Goal: Transaction & Acquisition: Book appointment/travel/reservation

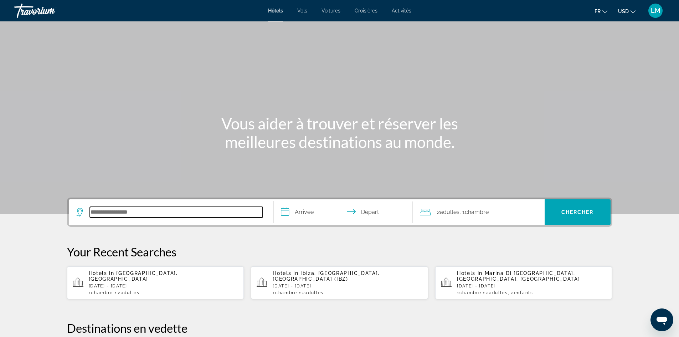
click at [137, 210] on input "Search hotel destination" at bounding box center [176, 212] width 173 height 11
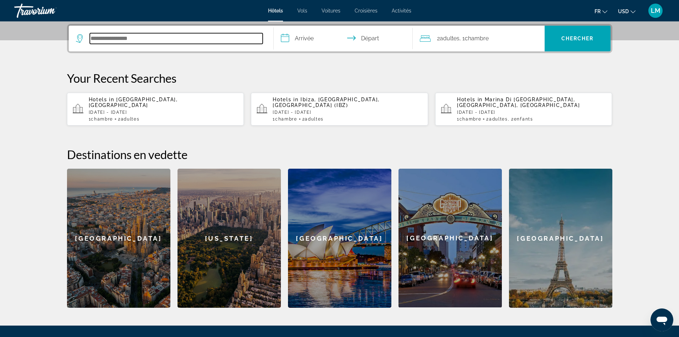
scroll to position [174, 0]
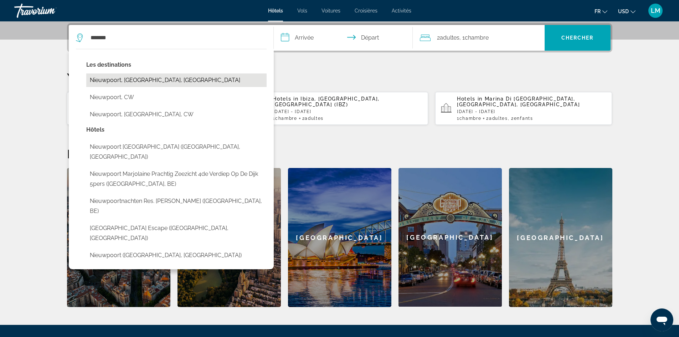
click at [151, 78] on button "Nieuwpoort, West Flanders, Belgium" at bounding box center [176, 80] width 180 height 14
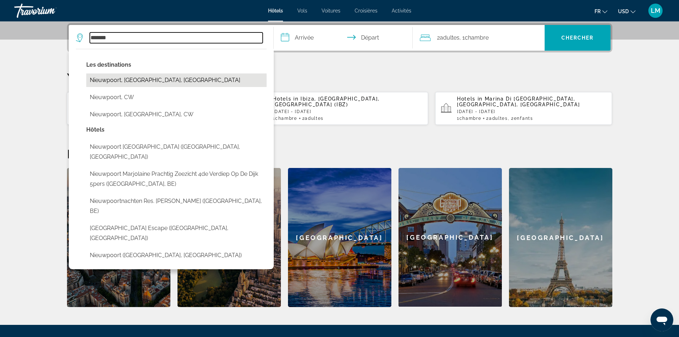
type input "**********"
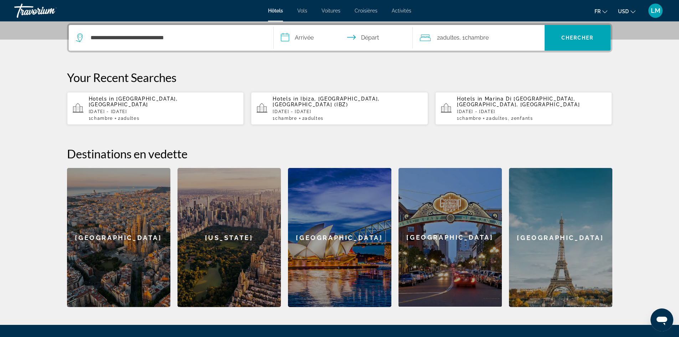
click at [307, 39] on input "**********" at bounding box center [345, 39] width 142 height 28
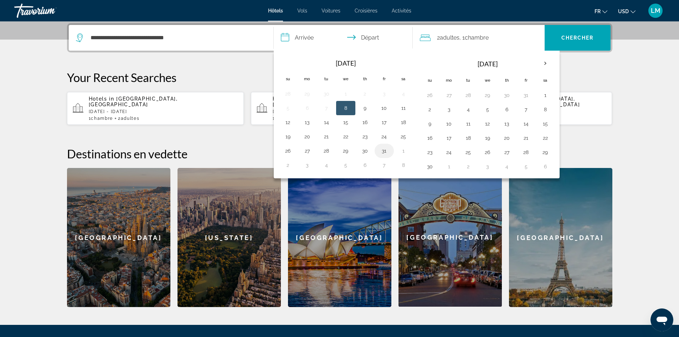
click at [383, 151] on button "31" at bounding box center [384, 151] width 11 height 10
click at [286, 166] on button "2" at bounding box center [287, 165] width 11 height 10
type input "**********"
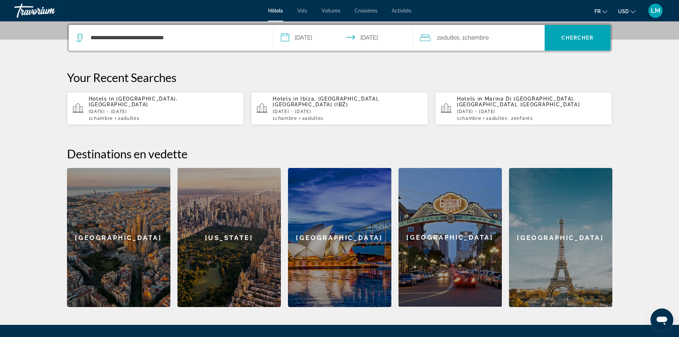
click at [515, 36] on div "2 Adulte Adultes , 1 Chambre pièces" at bounding box center [482, 38] width 125 height 10
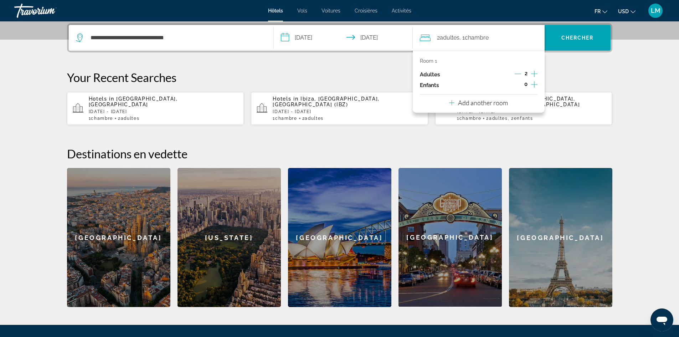
click at [534, 72] on icon "Increment adults" at bounding box center [534, 74] width 6 height 6
click at [576, 35] on span "Search" at bounding box center [578, 37] width 66 height 17
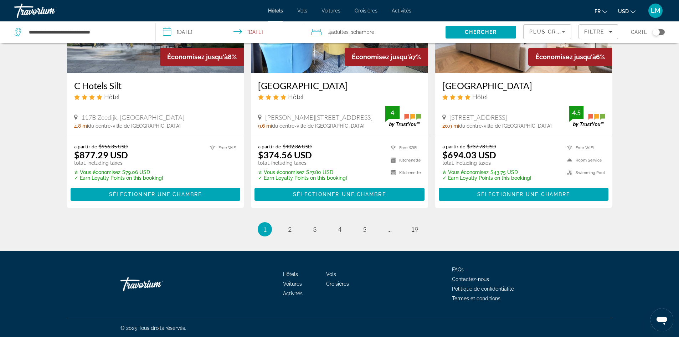
scroll to position [910, 0]
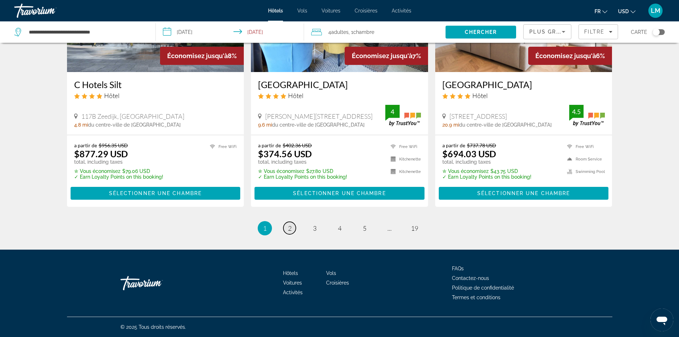
click at [291, 227] on span "2" at bounding box center [290, 228] width 4 height 8
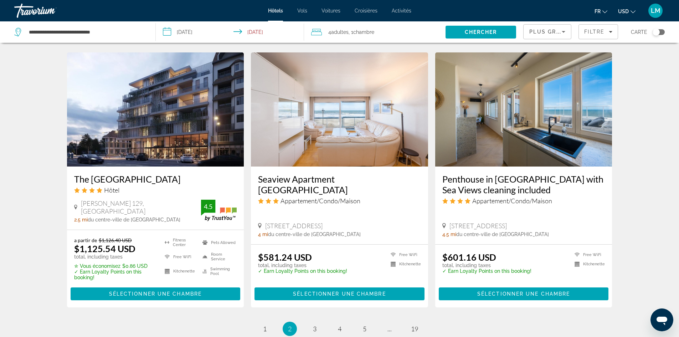
scroll to position [856, 0]
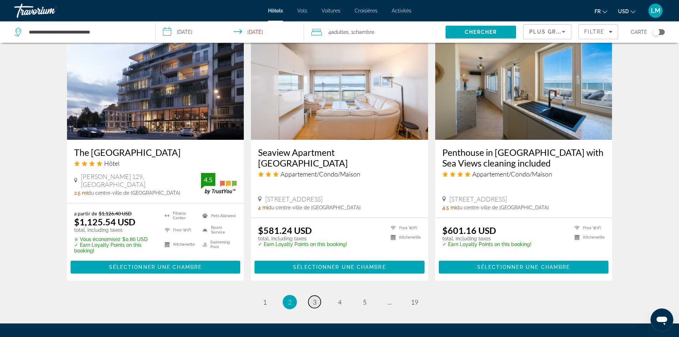
click at [315, 298] on span "3" at bounding box center [315, 302] width 4 height 8
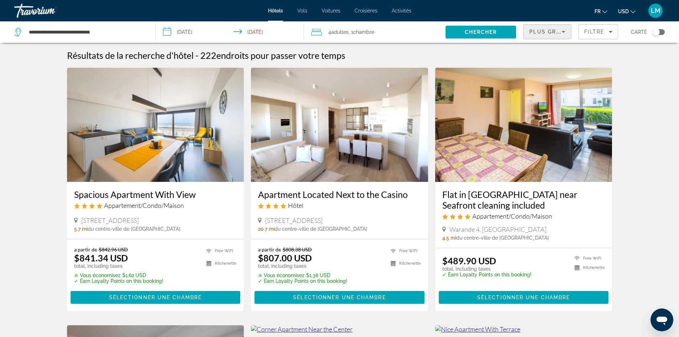
click at [565, 32] on icon "Sort by" at bounding box center [564, 31] width 9 height 9
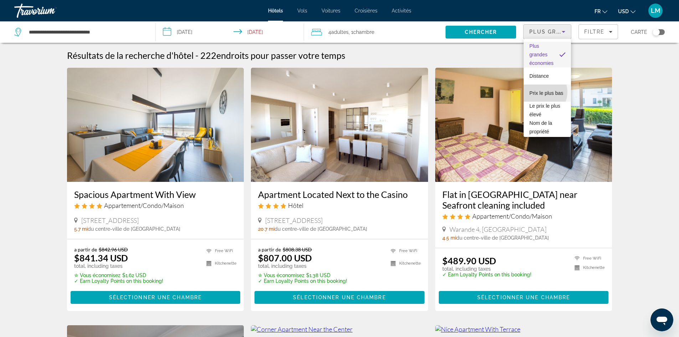
click at [541, 92] on span "Prix le plus bas" at bounding box center [547, 93] width 34 height 9
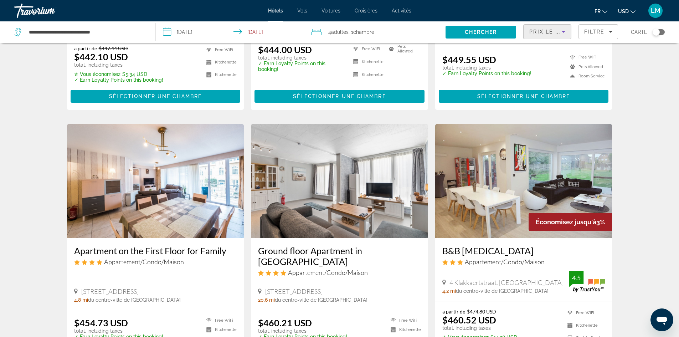
scroll to position [785, 0]
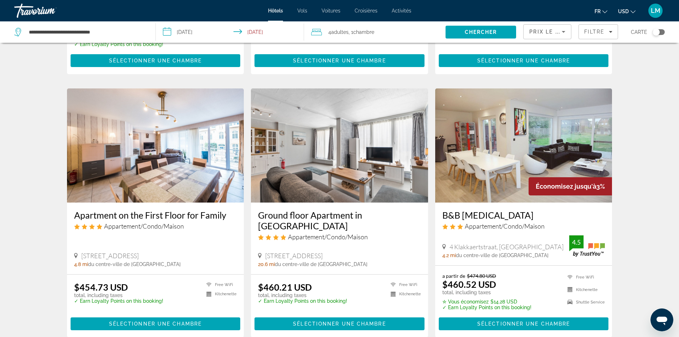
click at [501, 170] on img "Main content" at bounding box center [524, 145] width 177 height 114
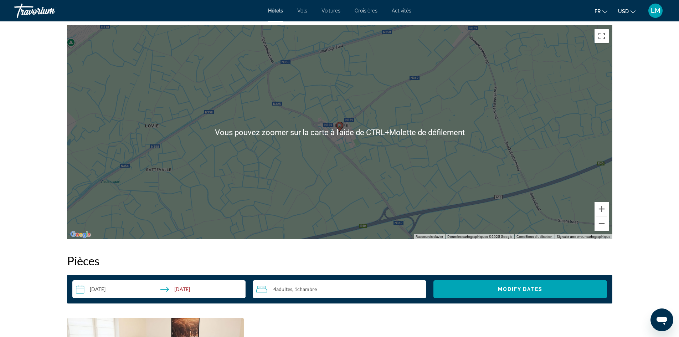
scroll to position [713, 0]
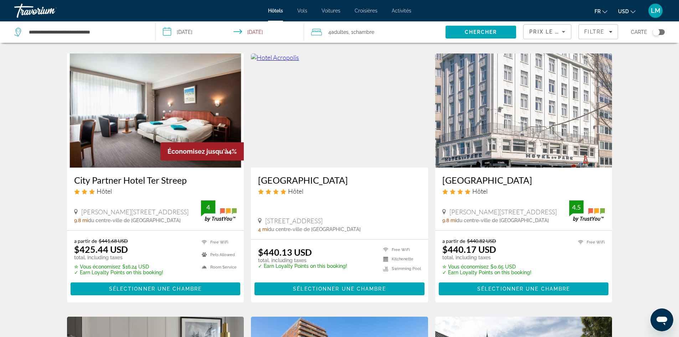
scroll to position [285, 0]
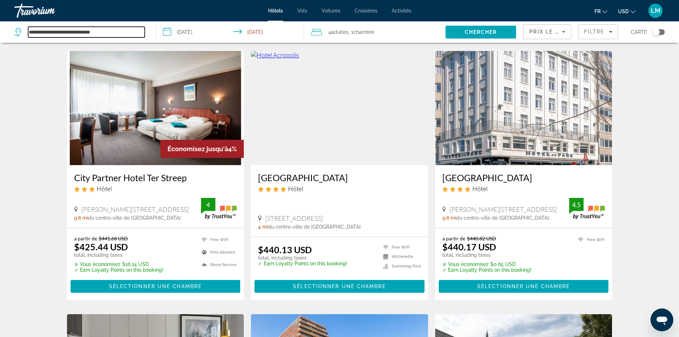
drag, startPoint x: 129, startPoint y: 34, endPoint x: 20, endPoint y: 29, distance: 109.9
click at [20, 29] on div "**********" at bounding box center [79, 32] width 131 height 11
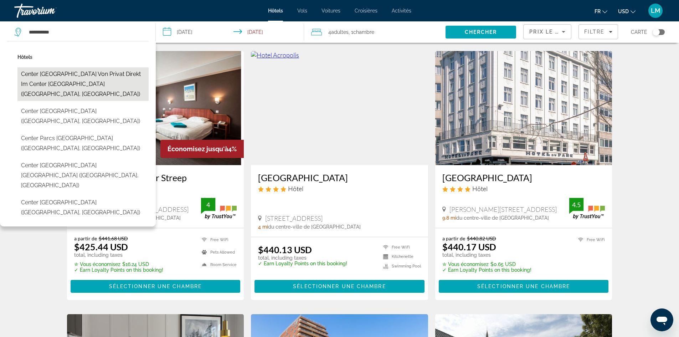
click at [79, 80] on button "Center Parc Nordseekueste von Privat direkt im Center Parc wohnen (Butjadingen,…" at bounding box center [82, 84] width 131 height 34
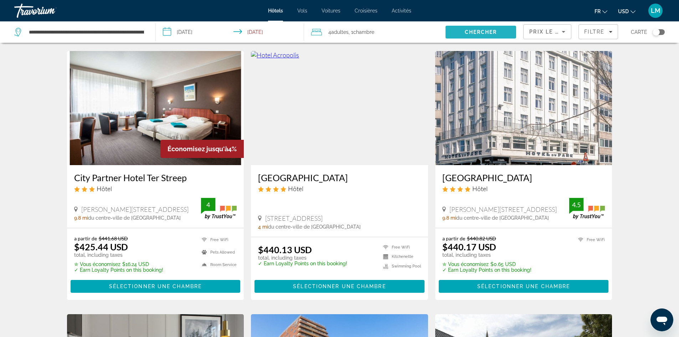
click at [490, 28] on span "Search" at bounding box center [481, 32] width 71 height 17
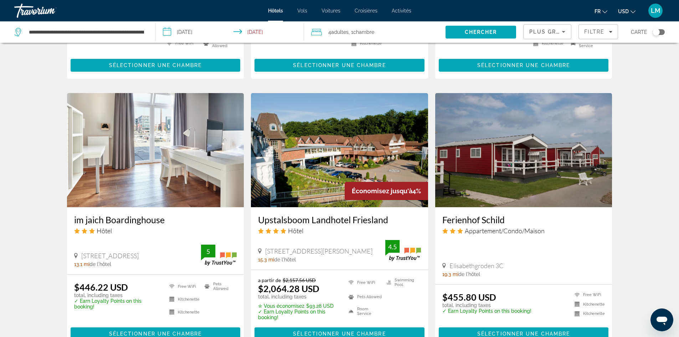
scroll to position [566, 0]
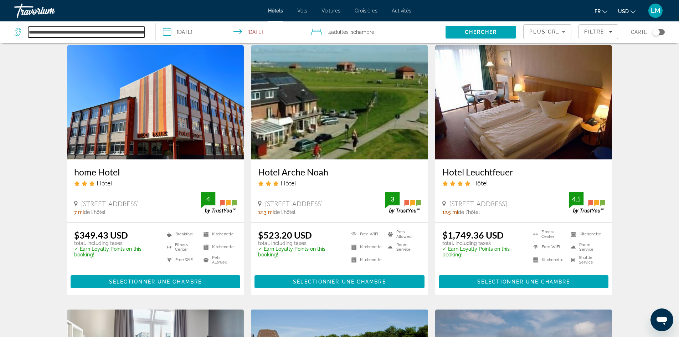
click at [109, 29] on input "**********" at bounding box center [86, 32] width 117 height 11
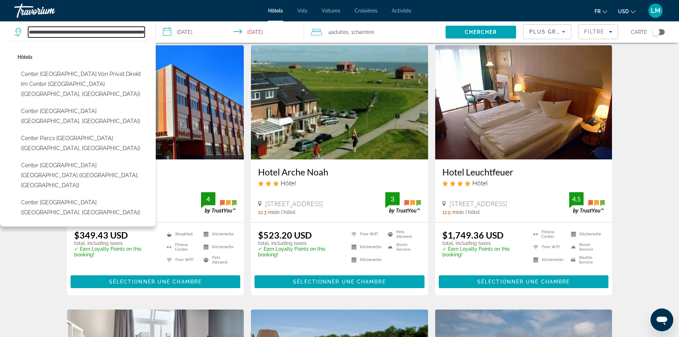
scroll to position [0, 82]
drag, startPoint x: 29, startPoint y: 32, endPoint x: 231, endPoint y: 41, distance: 202.5
click at [231, 41] on div "**********" at bounding box center [339, 31] width 679 height 21
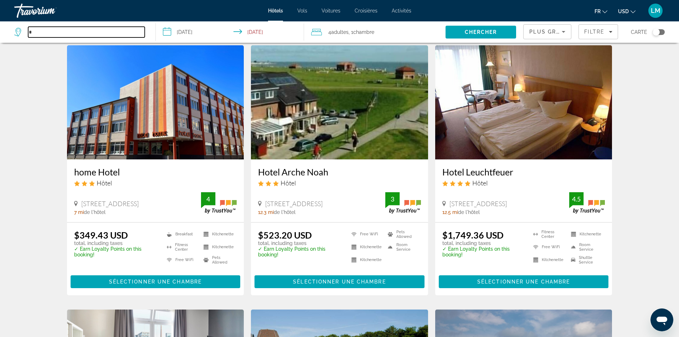
scroll to position [0, 0]
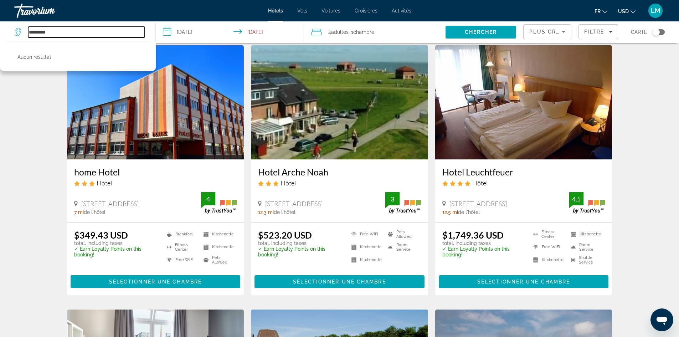
click at [39, 30] on input "*********" at bounding box center [86, 32] width 117 height 11
drag, startPoint x: 61, startPoint y: 33, endPoint x: 10, endPoint y: 34, distance: 50.3
click at [10, 34] on app-destination-search "**********" at bounding box center [78, 31] width 156 height 21
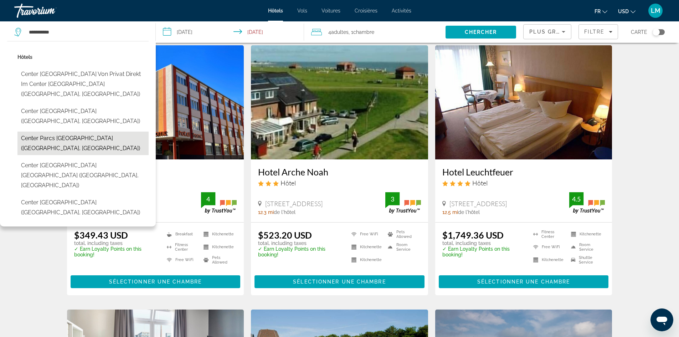
click at [71, 132] on button "Center Parcs Les Hauts de Bruyères (Chaumont-Sur-Tharonne, FR)" at bounding box center [82, 144] width 131 height 24
type input "**********"
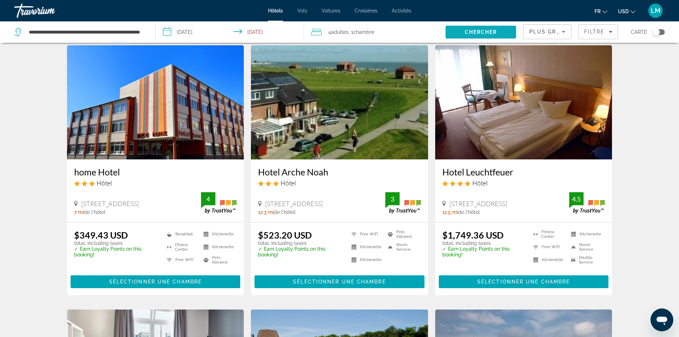
click at [488, 29] on span "Search" at bounding box center [481, 32] width 71 height 17
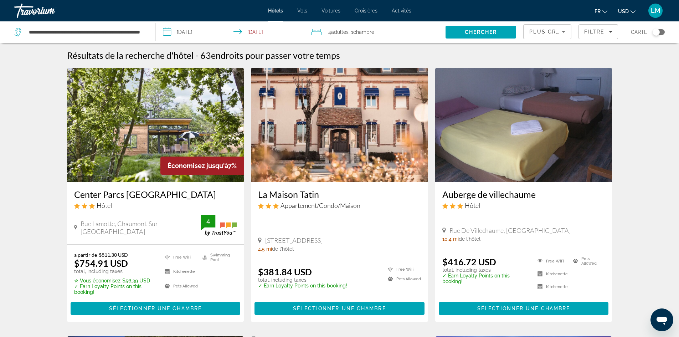
click at [150, 111] on img "Main content" at bounding box center [155, 125] width 177 height 114
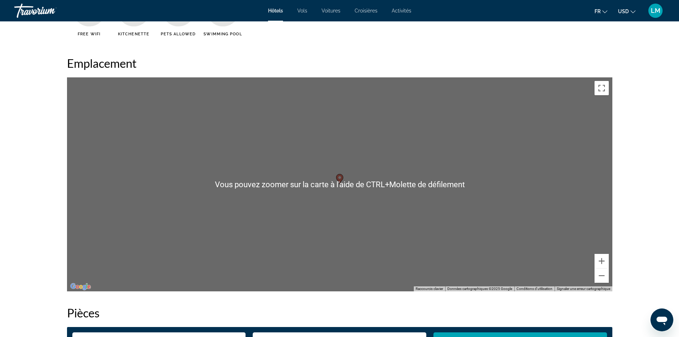
scroll to position [642, 0]
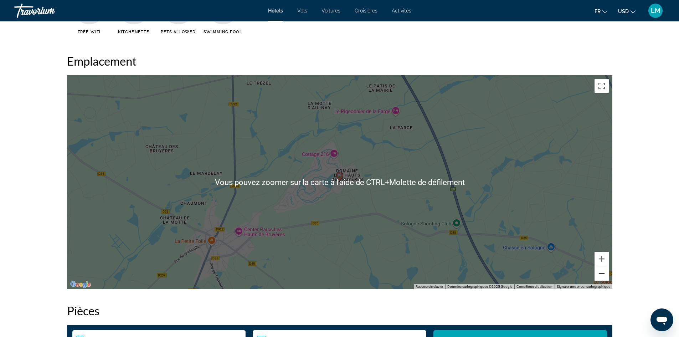
click at [598, 273] on button "Zoom arrière" at bounding box center [602, 273] width 14 height 14
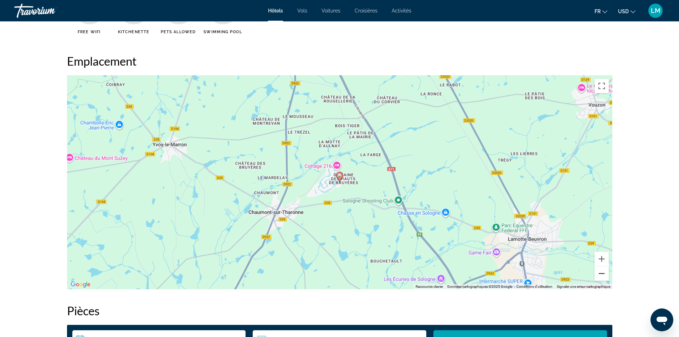
click at [600, 273] on button "Zoom arrière" at bounding box center [602, 273] width 14 height 14
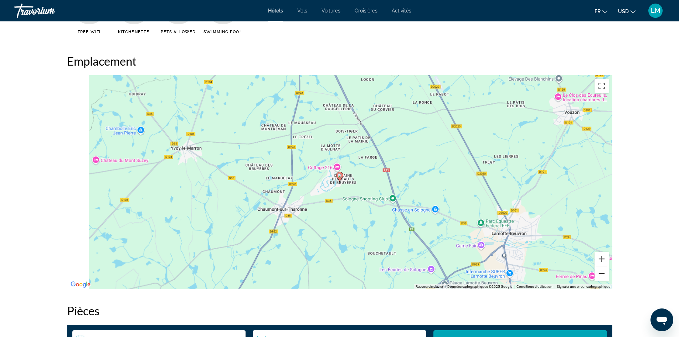
click at [600, 273] on button "Zoom arrière" at bounding box center [602, 273] width 14 height 14
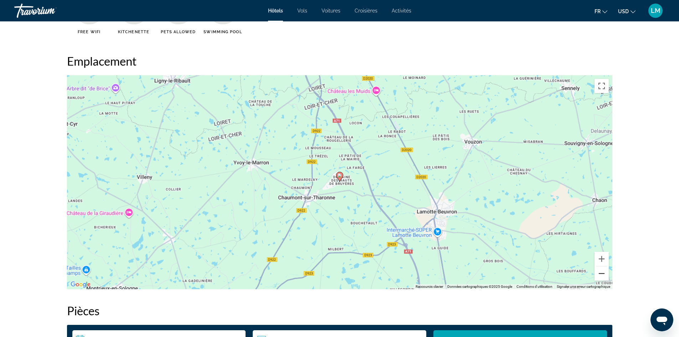
click at [600, 273] on button "Zoom arrière" at bounding box center [602, 273] width 14 height 14
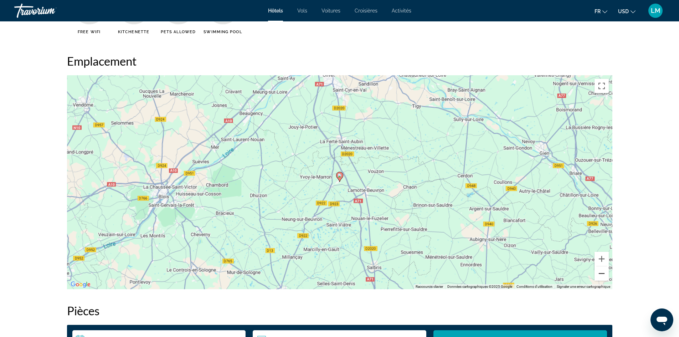
click at [600, 273] on button "Zoom arrière" at bounding box center [602, 273] width 14 height 14
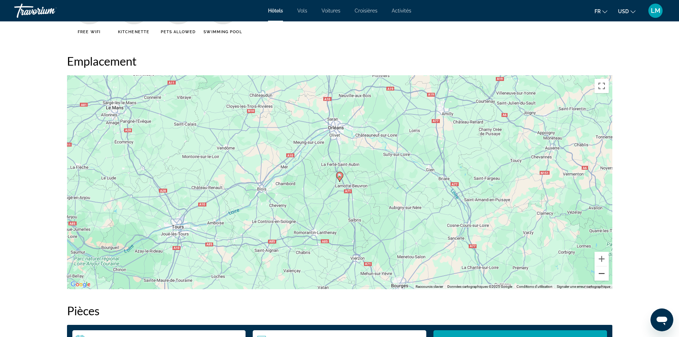
click at [600, 273] on button "Zoom arrière" at bounding box center [602, 273] width 14 height 14
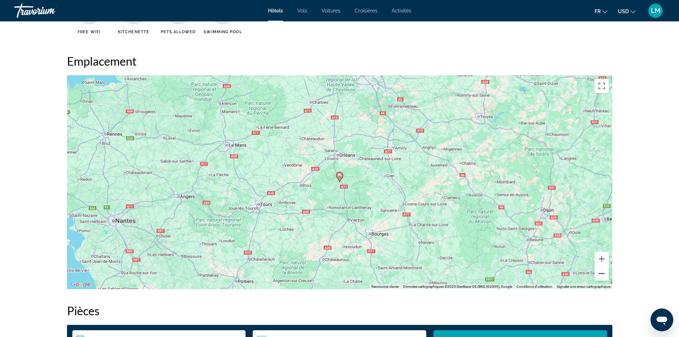
click at [600, 273] on button "Zoom arrière" at bounding box center [602, 273] width 14 height 14
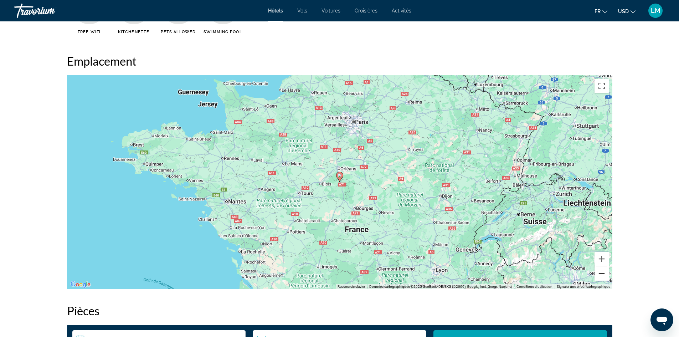
click at [600, 273] on button "Zoom arrière" at bounding box center [602, 273] width 14 height 14
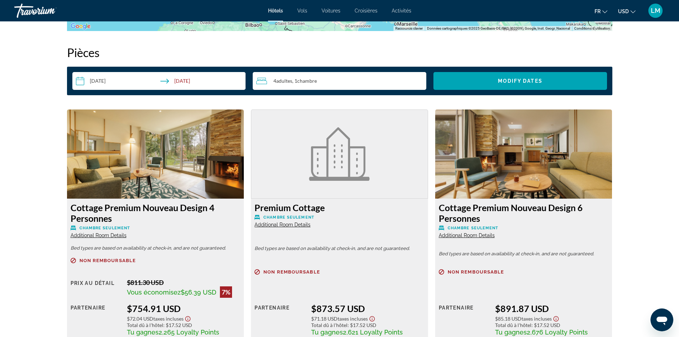
scroll to position [963, 0]
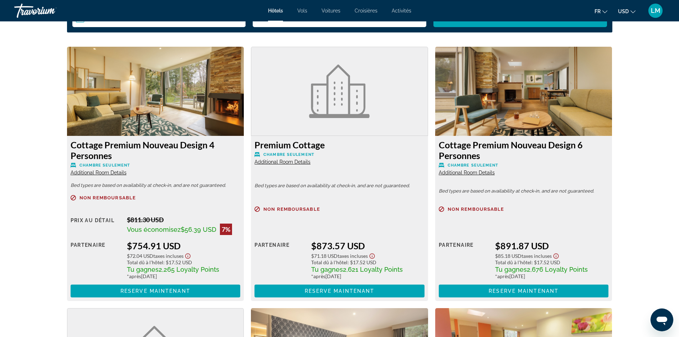
click at [476, 172] on span "Additional Room Details" at bounding box center [467, 173] width 56 height 6
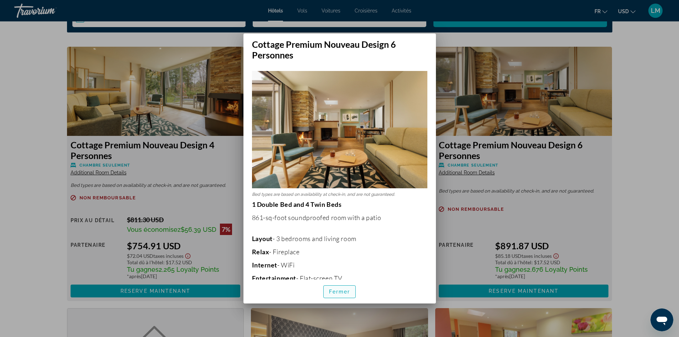
click at [333, 289] on span "Fermer" at bounding box center [339, 292] width 21 height 6
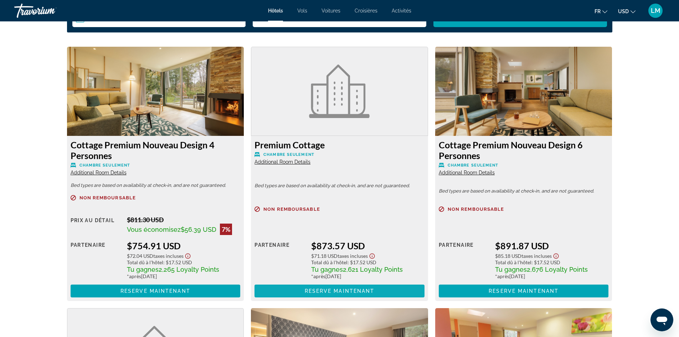
scroll to position [963, 0]
click at [515, 117] on img "Main content" at bounding box center [524, 91] width 177 height 89
click at [525, 209] on p "Non remboursable" at bounding box center [524, 209] width 170 height 5
click at [474, 171] on span "Additional Room Details" at bounding box center [467, 173] width 56 height 6
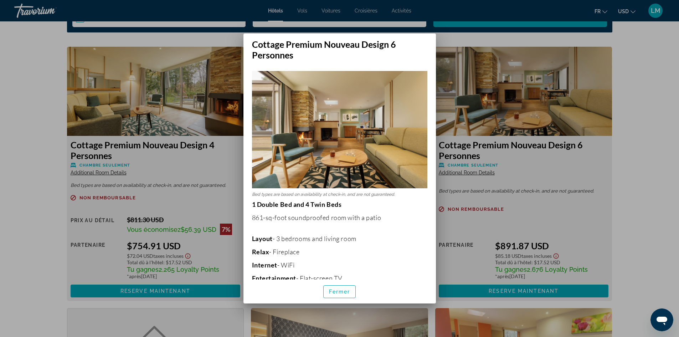
scroll to position [0, 0]
click at [336, 288] on span "button" at bounding box center [340, 291] width 32 height 17
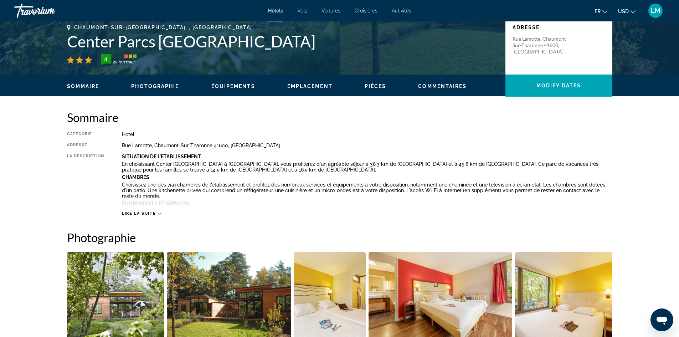
scroll to position [143, 0]
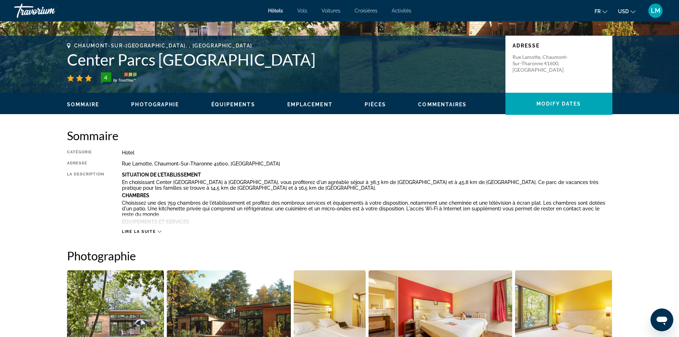
click at [146, 230] on span "Lire la suite" at bounding box center [139, 231] width 34 height 5
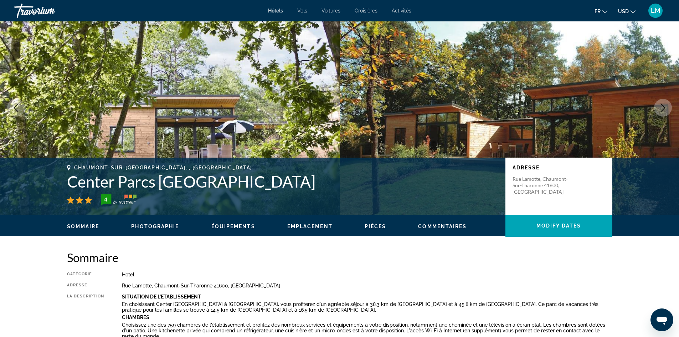
scroll to position [0, 0]
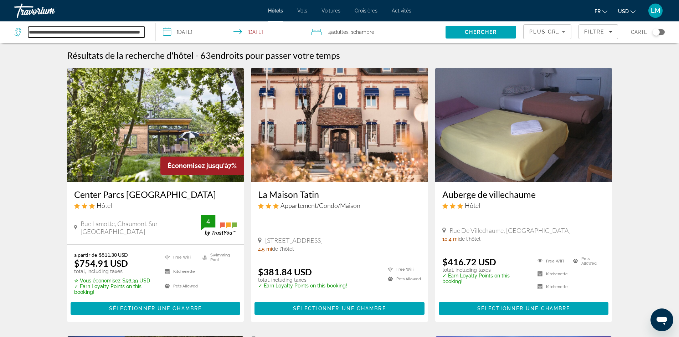
scroll to position [0, 37]
drag, startPoint x: 60, startPoint y: 32, endPoint x: 207, endPoint y: 35, distance: 147.0
click at [207, 35] on div "**********" at bounding box center [339, 31] width 679 height 21
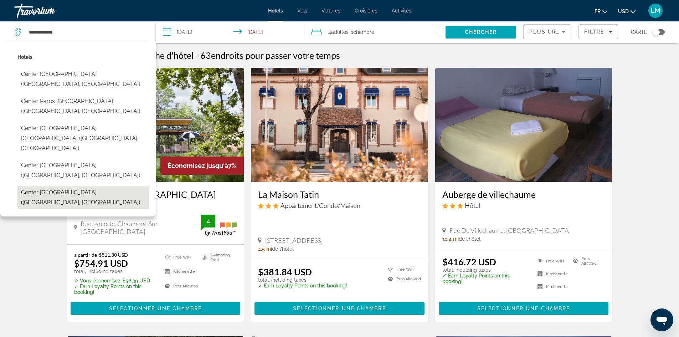
click at [116, 186] on button "Center Parcs Park Bostalsee (Nohfelden, DE)" at bounding box center [82, 198] width 131 height 24
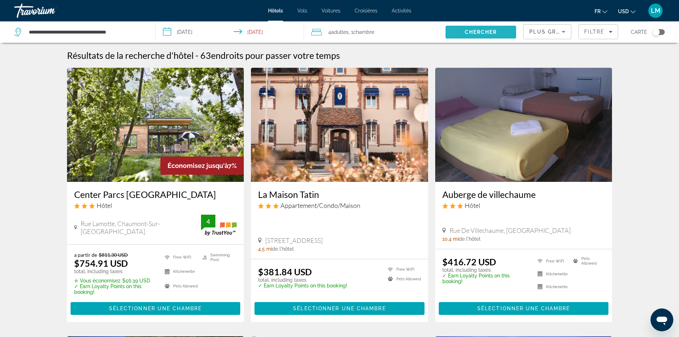
click at [494, 30] on span "Chercher" at bounding box center [481, 32] width 32 height 6
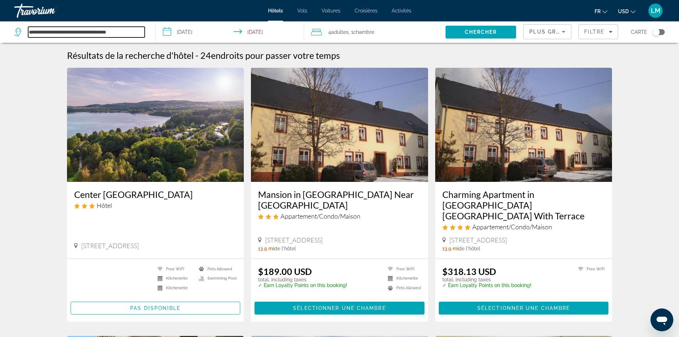
drag, startPoint x: 142, startPoint y: 30, endPoint x: 6, endPoint y: 32, distance: 135.6
click at [6, 32] on app-destination-search "**********" at bounding box center [78, 31] width 156 height 21
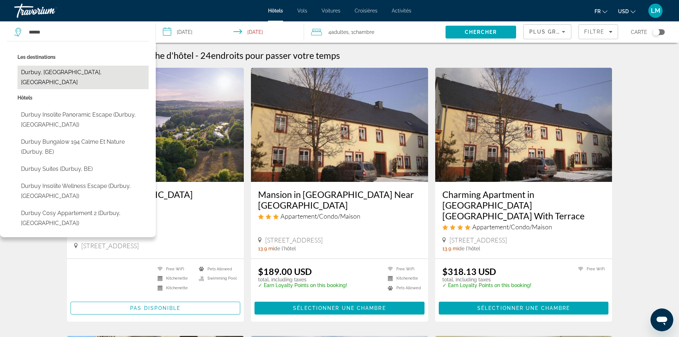
click at [72, 68] on button "Durbuy, Belgian Ardennes, Belgium" at bounding box center [82, 78] width 131 height 24
type input "**********"
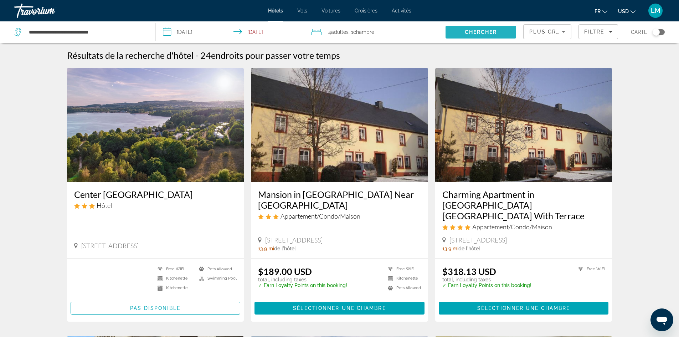
click at [475, 28] on span "Search" at bounding box center [481, 32] width 71 height 17
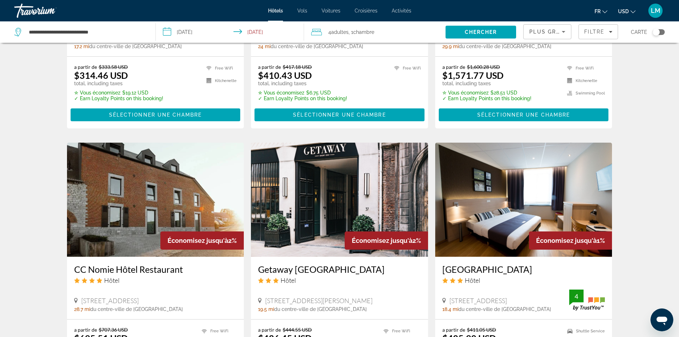
scroll to position [820, 0]
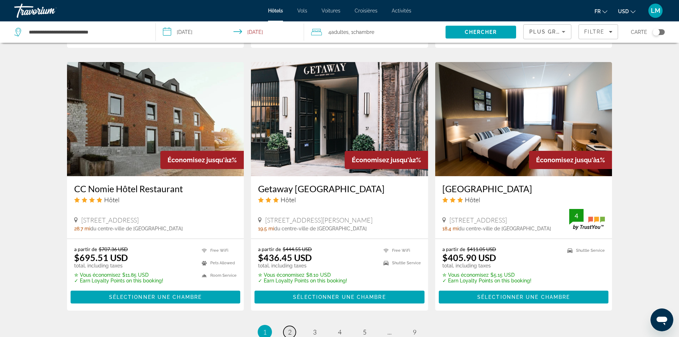
click at [285, 326] on link "page 2" at bounding box center [290, 332] width 12 height 12
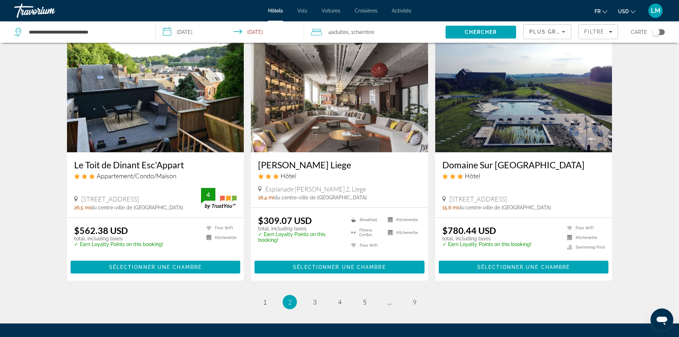
scroll to position [820, 0]
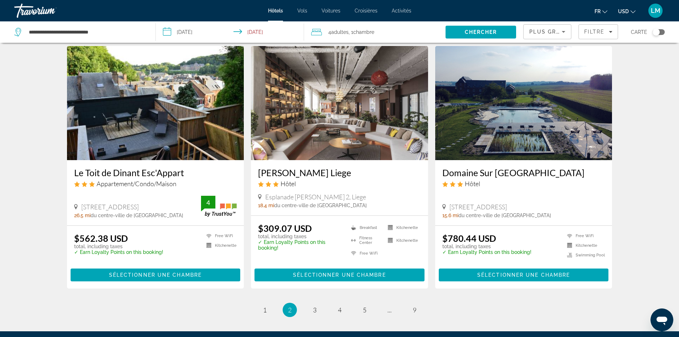
click at [342, 148] on img "Main content" at bounding box center [339, 103] width 177 height 114
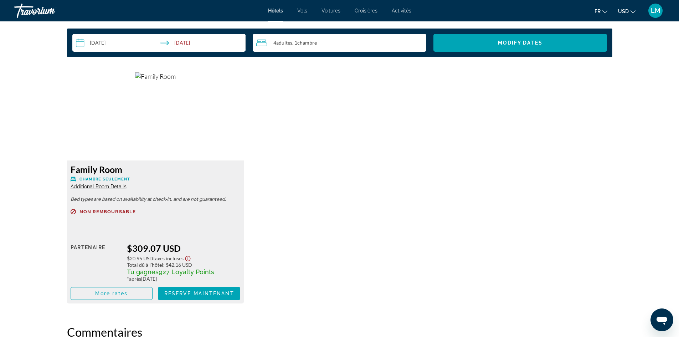
scroll to position [963, 0]
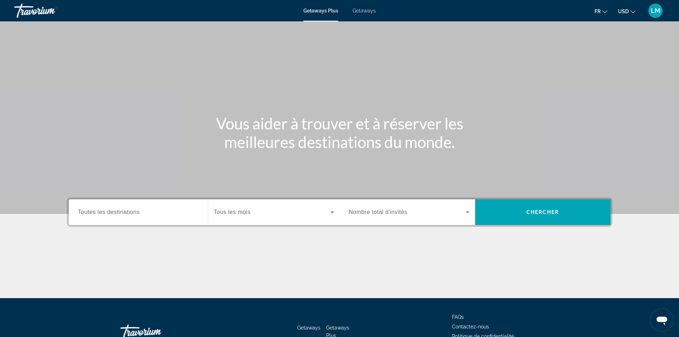
click at [120, 212] on span "Toutes les destinations" at bounding box center [109, 212] width 62 height 6
click at [120, 212] on input "Destination Toutes les destinations" at bounding box center [138, 212] width 121 height 9
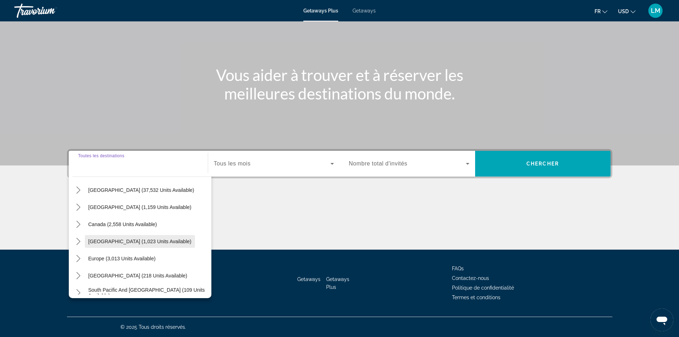
scroll to position [36, 0]
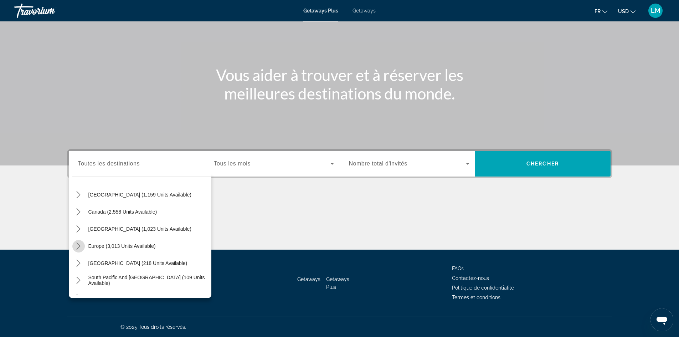
click at [80, 245] on icon "Toggle Europe (3,013 units available) submenu" at bounding box center [78, 246] width 7 height 7
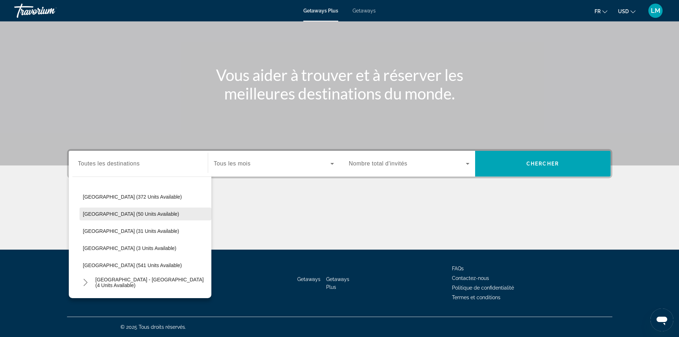
scroll to position [268, 0]
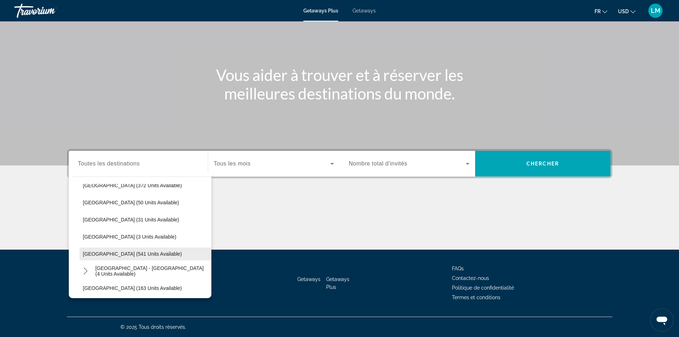
click at [123, 253] on span "[GEOGRAPHIC_DATA] (541 units available)" at bounding box center [132, 254] width 99 height 6
type input "**********"
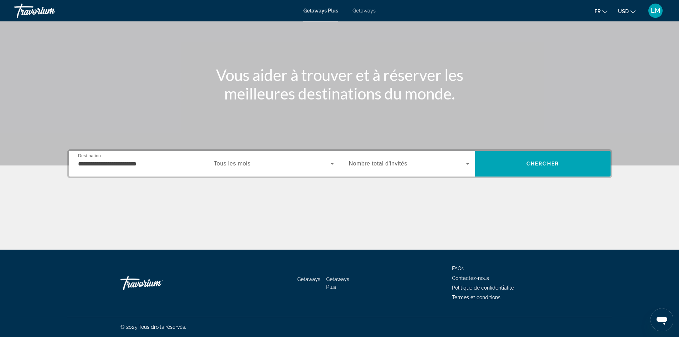
click at [225, 161] on span "Tous les mois" at bounding box center [232, 164] width 37 height 6
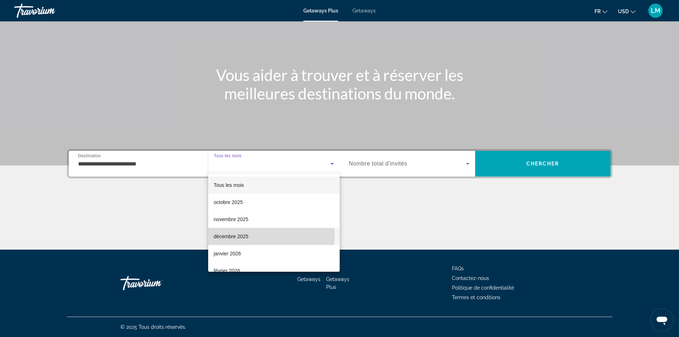
click at [238, 234] on span "décembre 2025" at bounding box center [231, 236] width 35 height 9
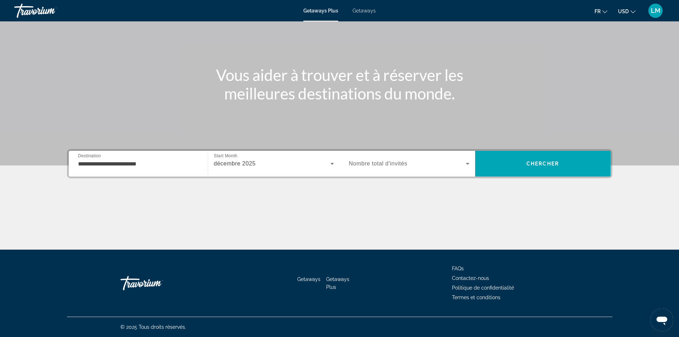
click at [409, 158] on div "Search widget" at bounding box center [409, 164] width 121 height 20
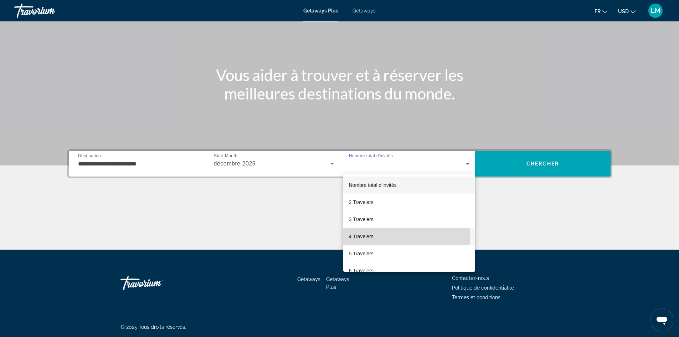
click at [377, 235] on mat-option "4 Travelers" at bounding box center [409, 236] width 132 height 17
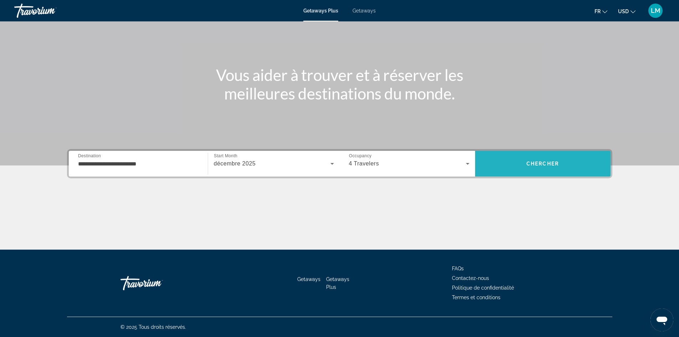
click at [526, 157] on span "Search" at bounding box center [543, 163] width 136 height 17
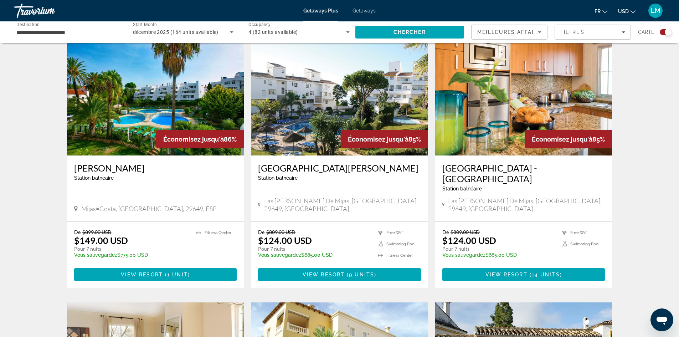
scroll to position [250, 0]
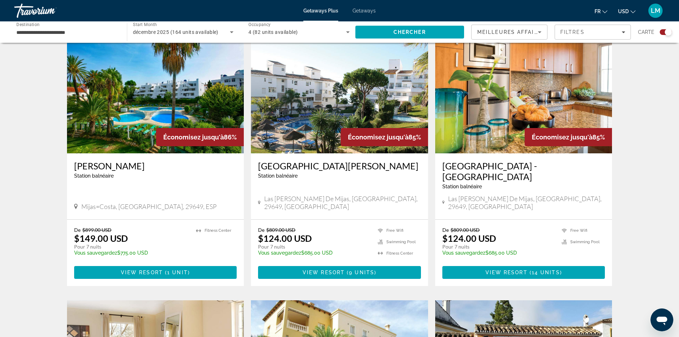
click at [156, 109] on img "Main content" at bounding box center [155, 96] width 177 height 114
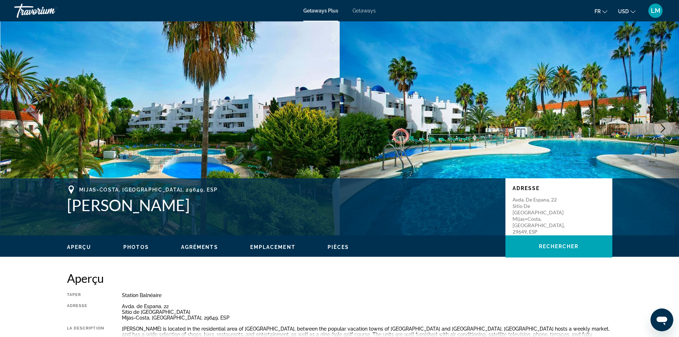
drag, startPoint x: 66, startPoint y: 208, endPoint x: 184, endPoint y: 210, distance: 117.4
click at [184, 210] on div "Mijas=Costa, Malaga, 29649, ESP [PERSON_NAME] Adresse Avda. de Espana, [STREET_…" at bounding box center [340, 206] width 574 height 43
copy h1 "[PERSON_NAME]"
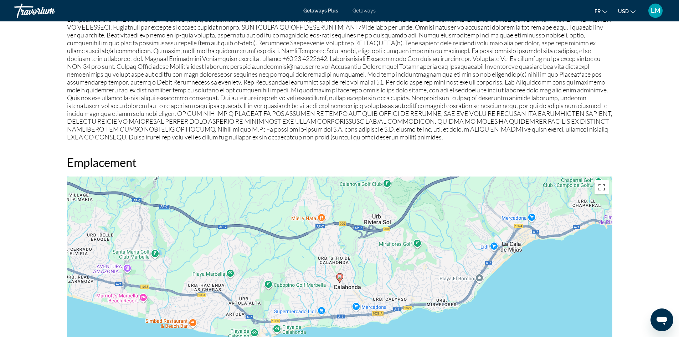
scroll to position [713, 0]
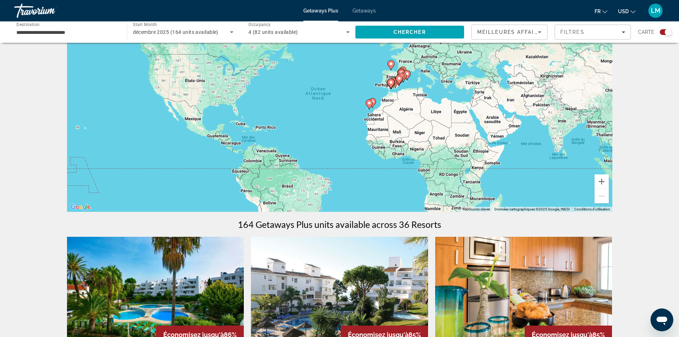
scroll to position [36, 0]
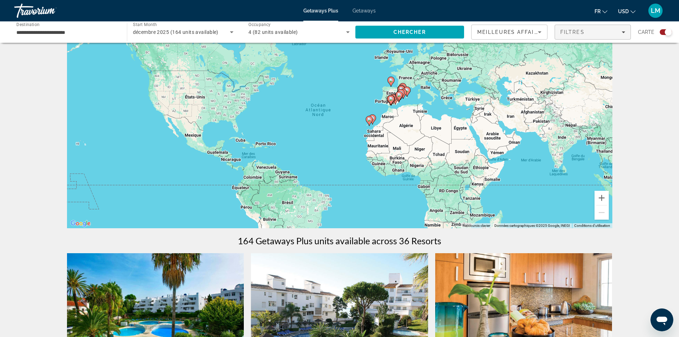
click at [621, 31] on div "Filtres" at bounding box center [593, 32] width 65 height 6
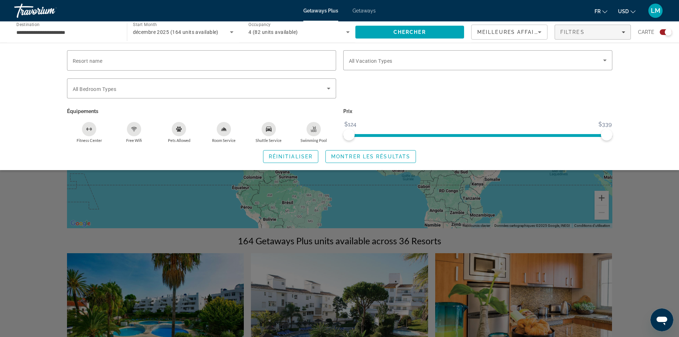
click at [316, 128] on icon "Swimming Pool" at bounding box center [314, 128] width 3 height 4
click at [350, 152] on span "Search widget" at bounding box center [371, 156] width 90 height 17
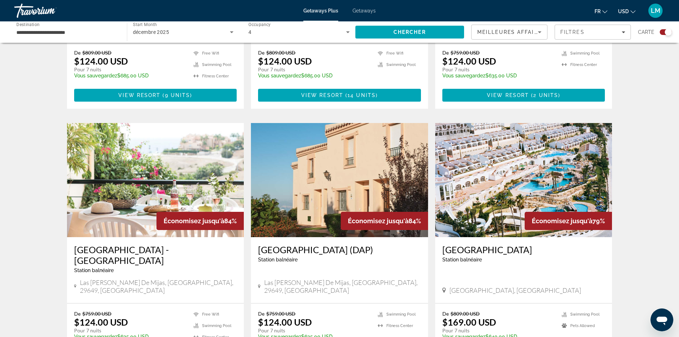
scroll to position [428, 0]
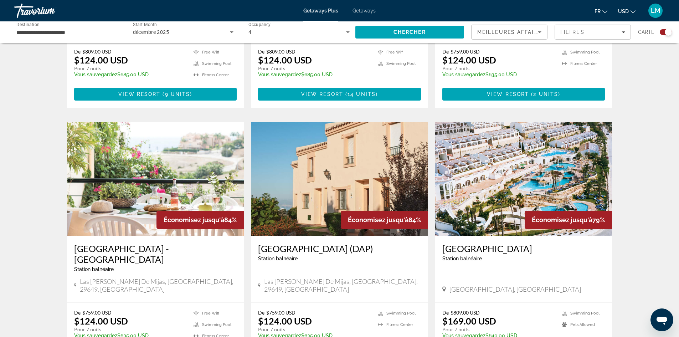
click at [496, 198] on img "Main content" at bounding box center [524, 179] width 177 height 114
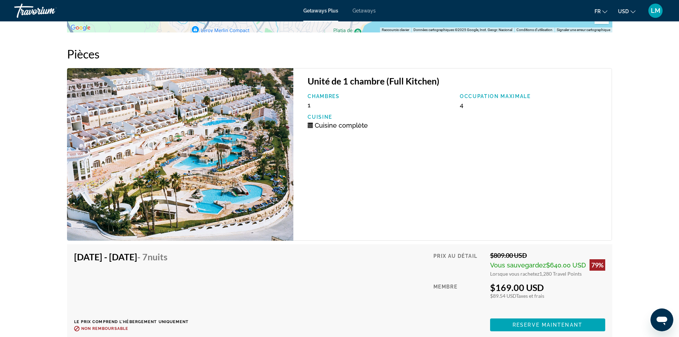
scroll to position [1147, 0]
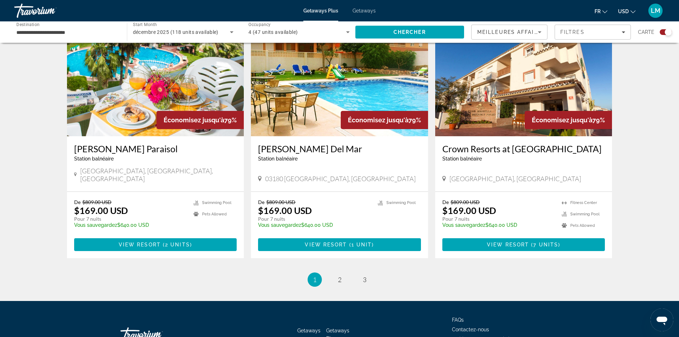
scroll to position [1049, 0]
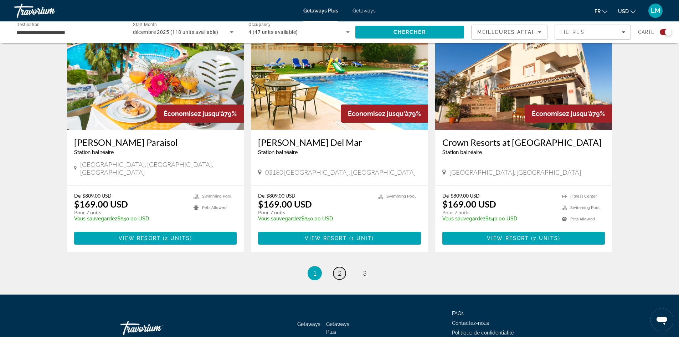
click at [339, 269] on span "2" at bounding box center [340, 273] width 4 height 8
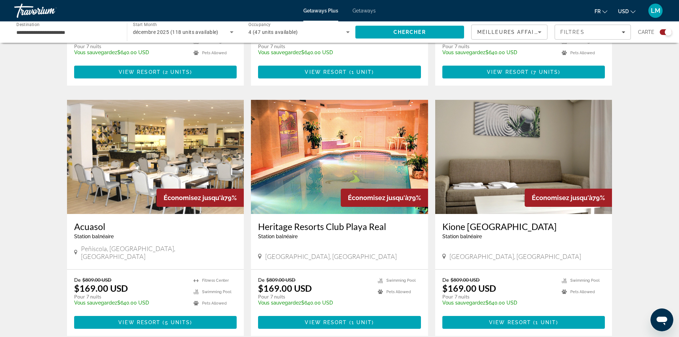
scroll to position [464, 0]
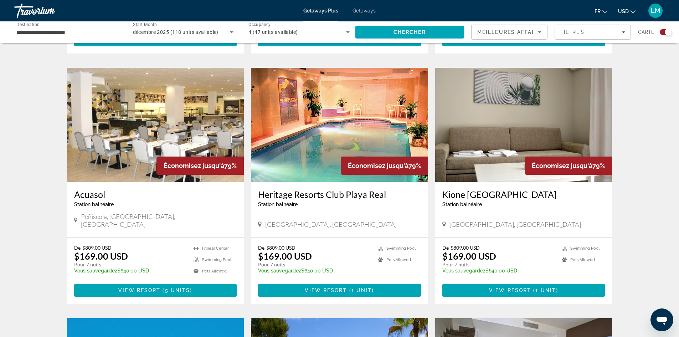
click at [302, 159] on img "Main content" at bounding box center [339, 125] width 177 height 114
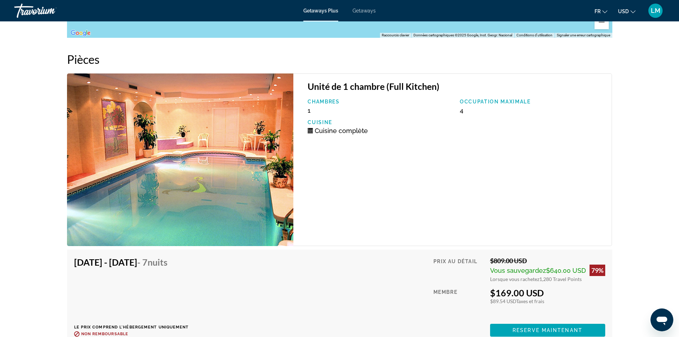
scroll to position [1106, 0]
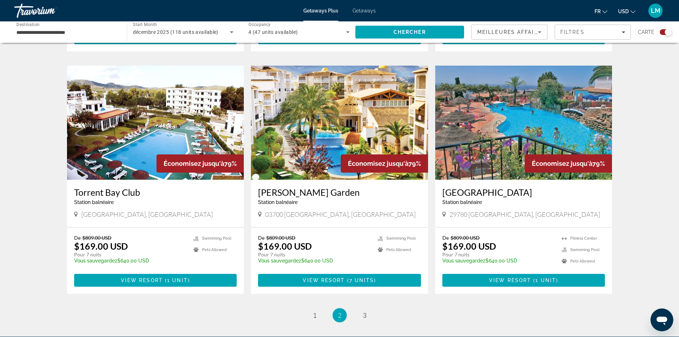
scroll to position [931, 0]
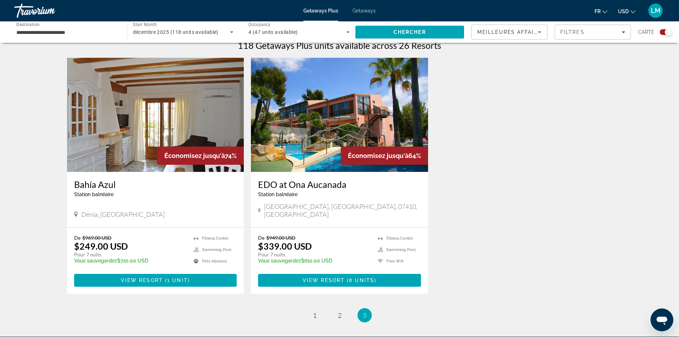
scroll to position [250, 0]
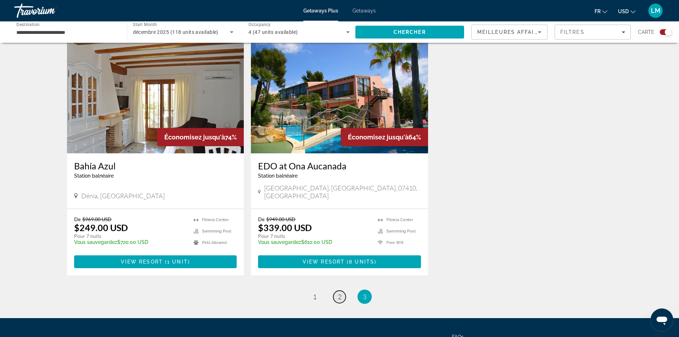
click at [340, 293] on span "2" at bounding box center [340, 297] width 4 height 8
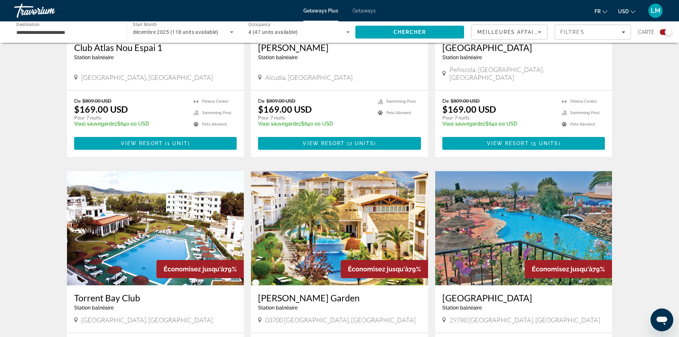
scroll to position [860, 0]
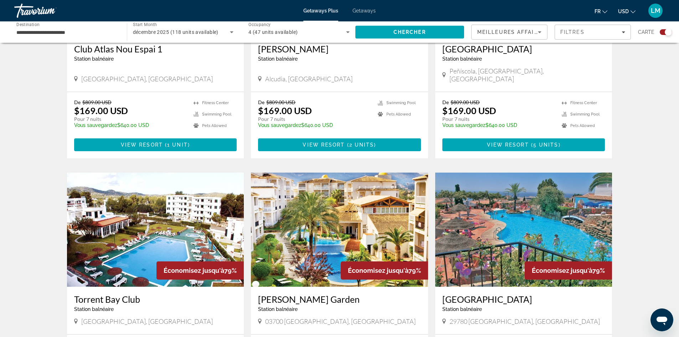
click at [516, 245] on img "Main content" at bounding box center [524, 230] width 177 height 114
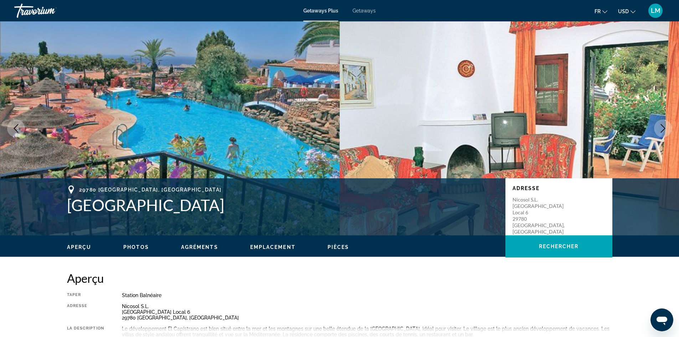
click at [367, 10] on span "Getaways" at bounding box center [364, 11] width 23 height 6
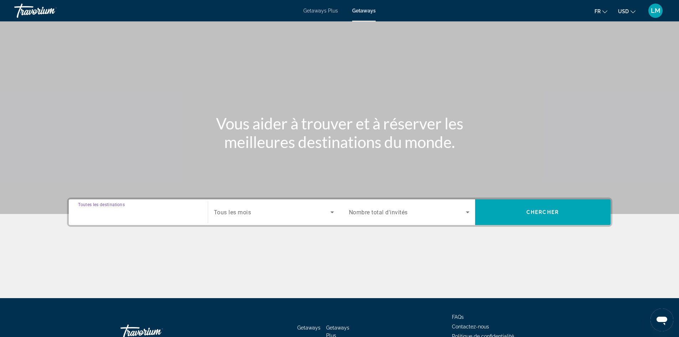
click at [147, 208] on input "Destination Toutes les destinations" at bounding box center [138, 212] width 121 height 9
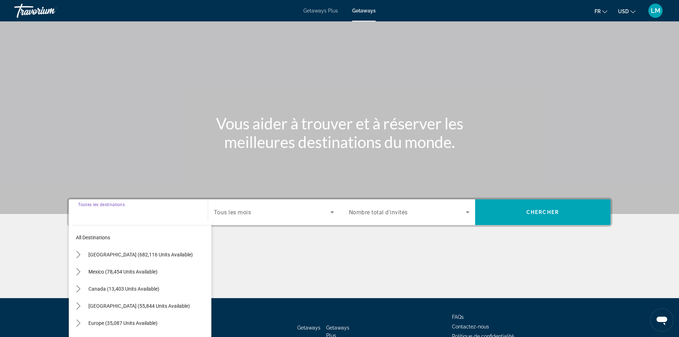
scroll to position [49, 0]
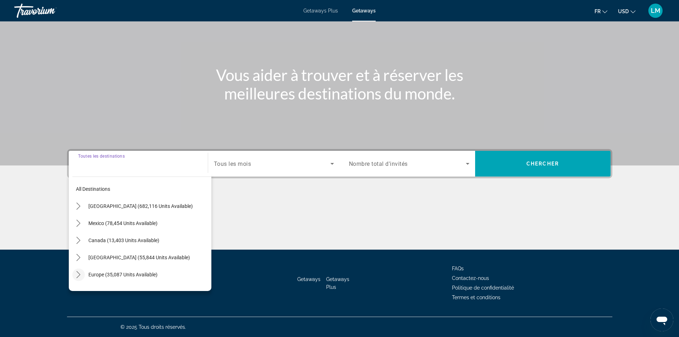
click at [77, 273] on icon "Toggle Europe (35,087 units available) submenu" at bounding box center [78, 274] width 7 height 7
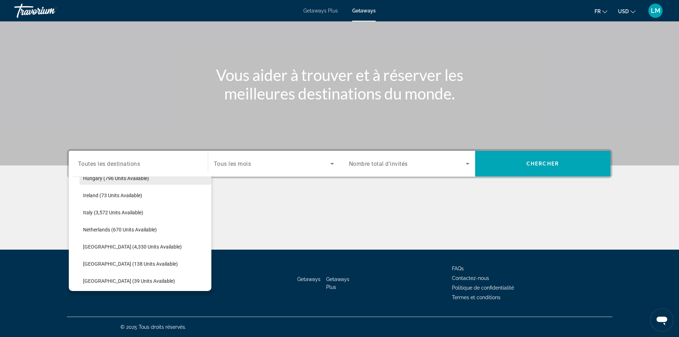
scroll to position [303, 0]
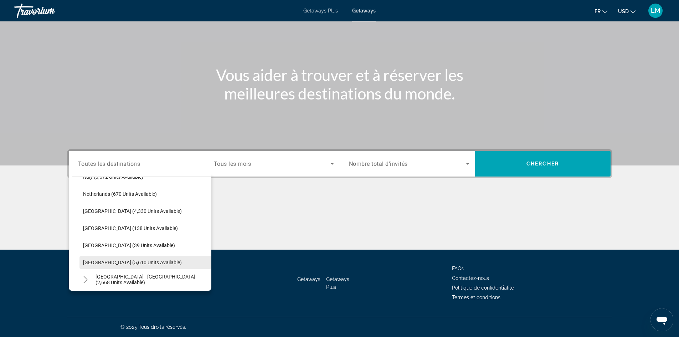
click at [130, 259] on span "Select destination: Spain (5,610 units available)" at bounding box center [146, 262] width 132 height 17
type input "**********"
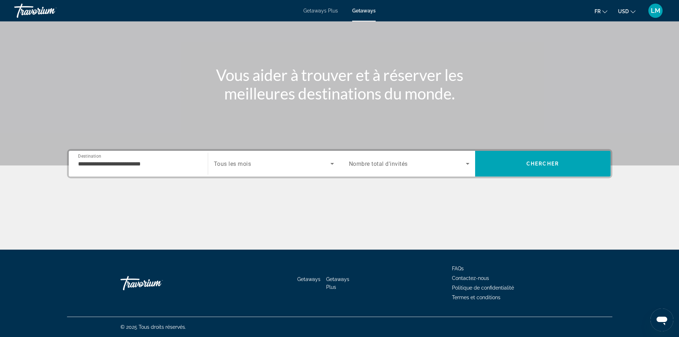
click at [241, 162] on span "Tous les mois" at bounding box center [232, 164] width 37 height 7
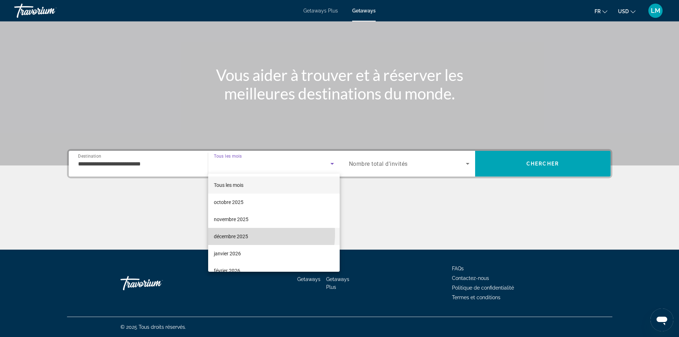
click at [245, 234] on span "décembre 2025" at bounding box center [231, 236] width 34 height 9
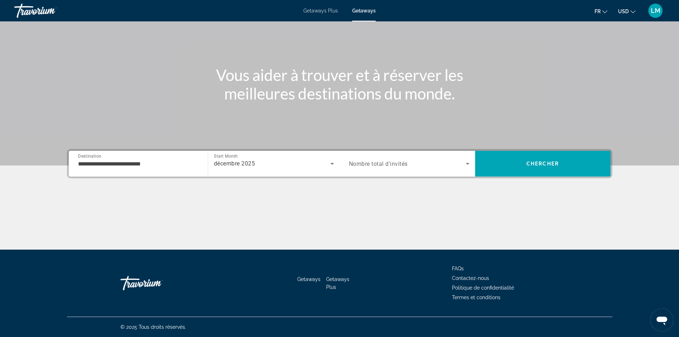
click at [378, 166] on span "Nombre total d'invités" at bounding box center [378, 164] width 59 height 7
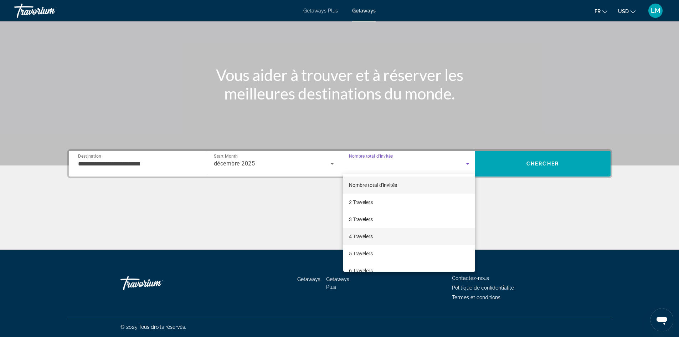
click at [368, 233] on span "4 Travelers" at bounding box center [361, 236] width 24 height 9
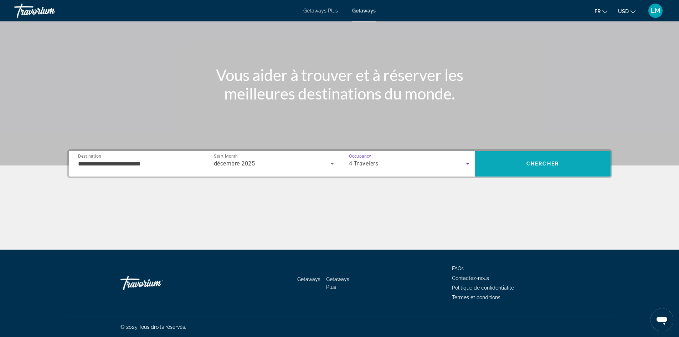
click at [546, 165] on span "Chercher" at bounding box center [543, 164] width 32 height 6
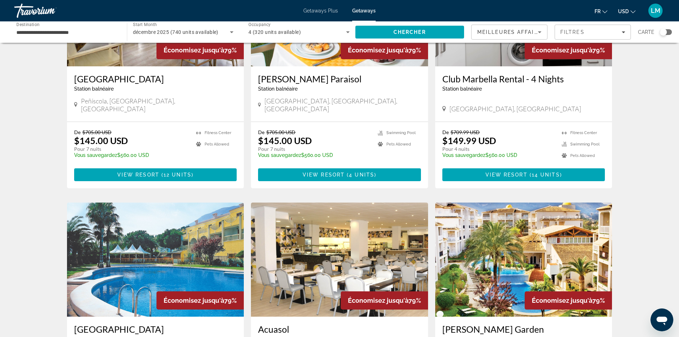
scroll to position [603, 0]
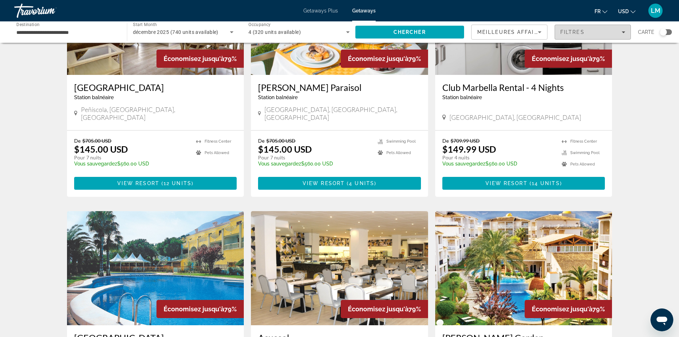
click at [585, 28] on span "Filters" at bounding box center [593, 32] width 76 height 17
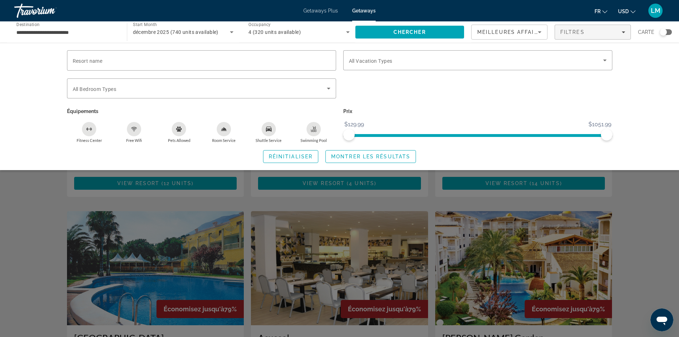
click at [315, 128] on icon "Swimming Pool" at bounding box center [314, 129] width 6 height 6
click at [352, 155] on span "Montrer les résultats" at bounding box center [370, 157] width 79 height 6
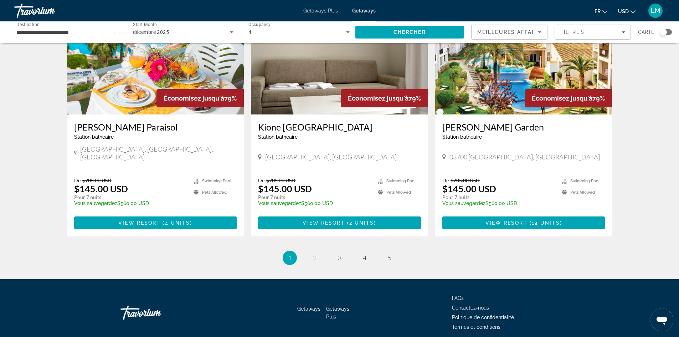
scroll to position [817, 0]
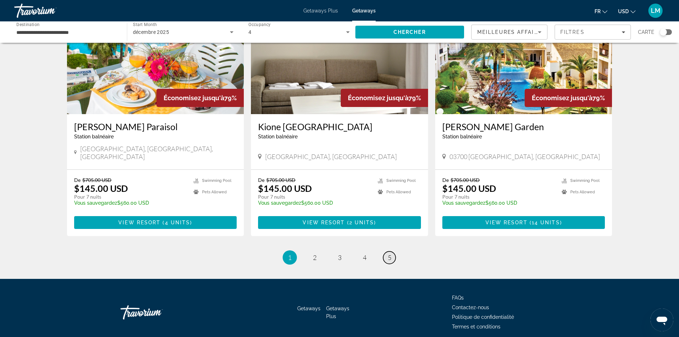
click at [391, 254] on span "5" at bounding box center [390, 258] width 4 height 8
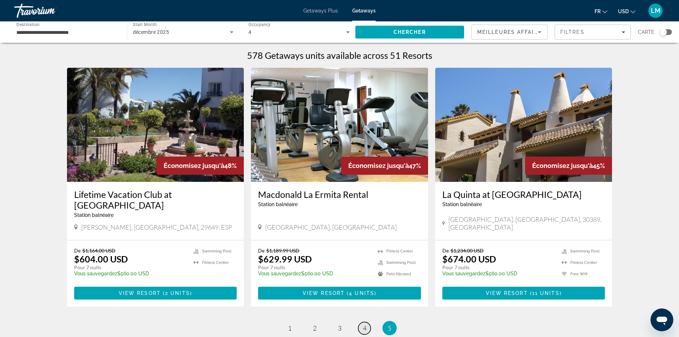
click at [364, 324] on span "4" at bounding box center [365, 328] width 4 height 8
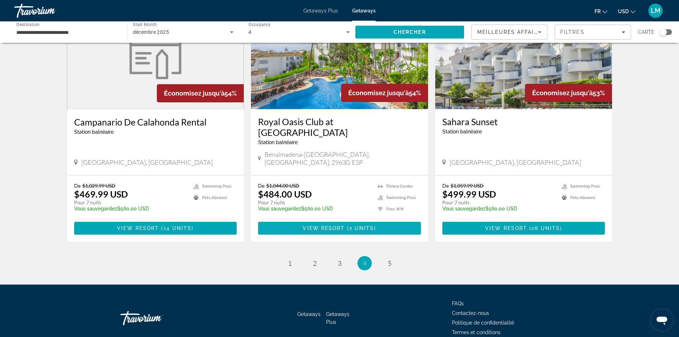
scroll to position [838, 0]
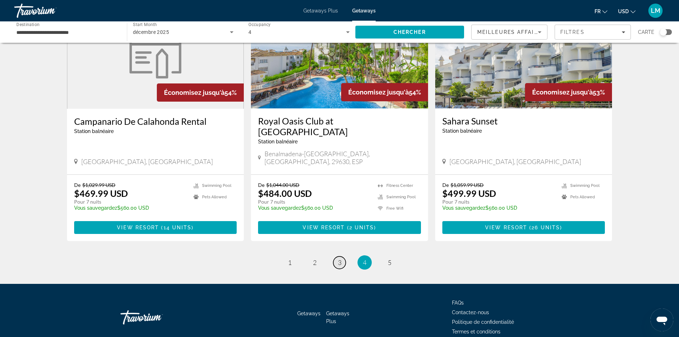
click at [338, 259] on span "3" at bounding box center [340, 263] width 4 height 8
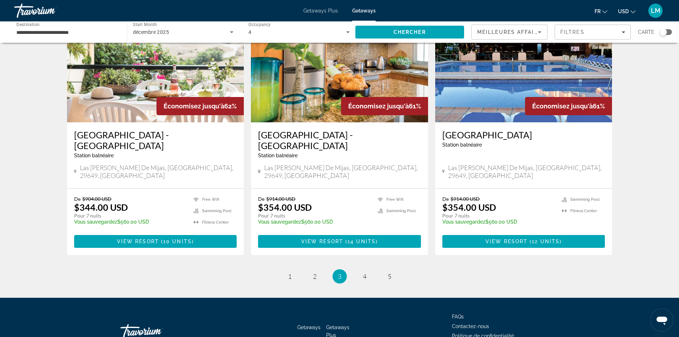
scroll to position [817, 0]
